Goal: Information Seeking & Learning: Learn about a topic

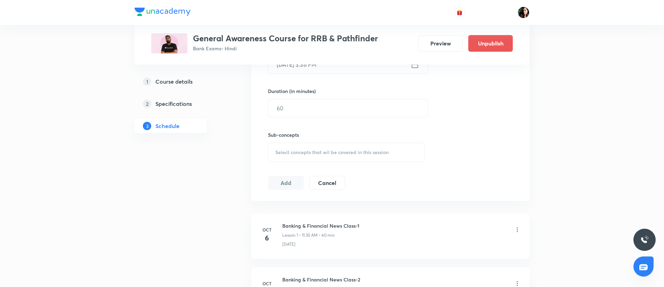
scroll to position [356, 0]
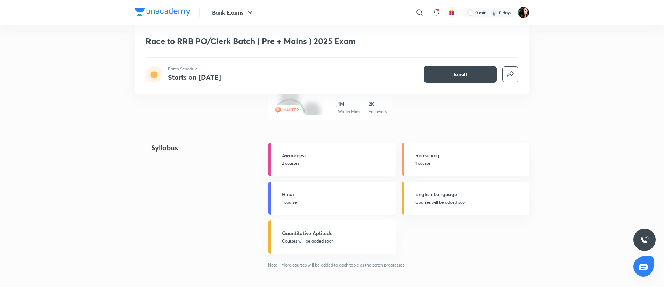
scroll to position [782, 0]
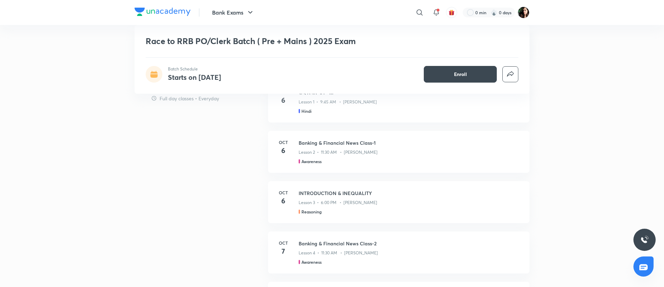
scroll to position [236, 0]
